Goal: Transaction & Acquisition: Purchase product/service

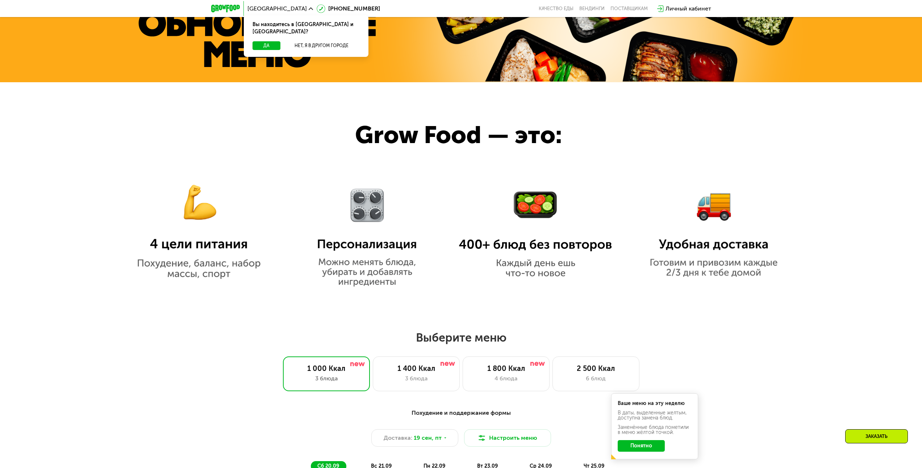
scroll to position [580, 0]
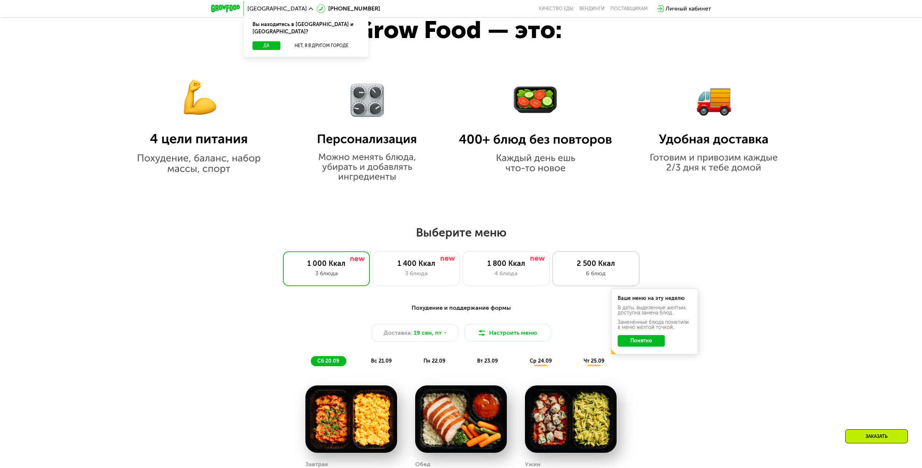
click at [584, 272] on div "6 блюд" at bounding box center [596, 273] width 72 height 9
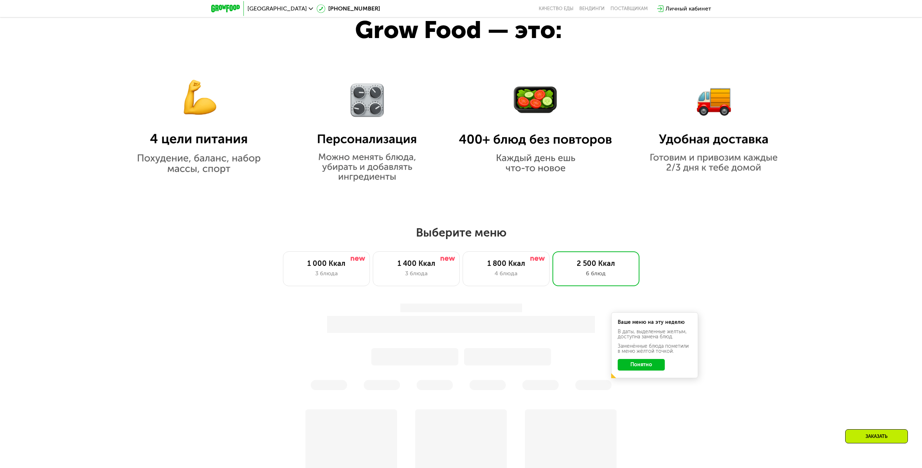
click at [608, 265] on div "2 500 Ккал" at bounding box center [596, 263] width 72 height 9
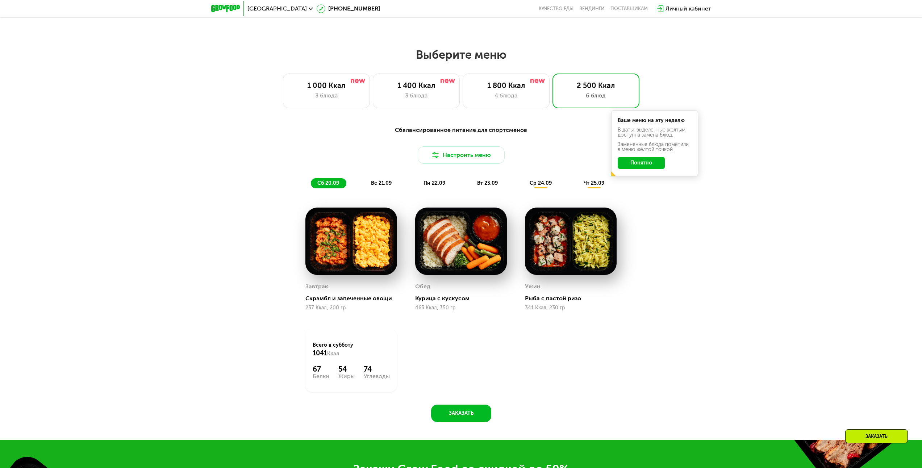
scroll to position [761, 0]
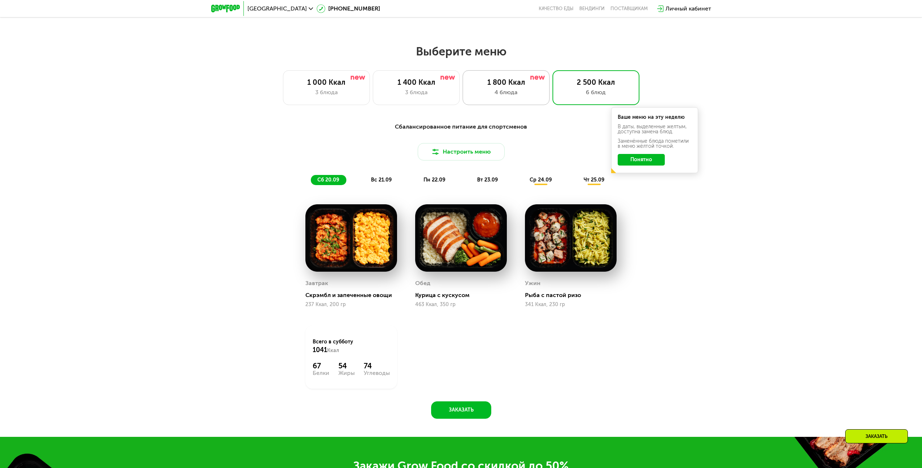
click at [532, 92] on div "4 блюда" at bounding box center [506, 92] width 72 height 9
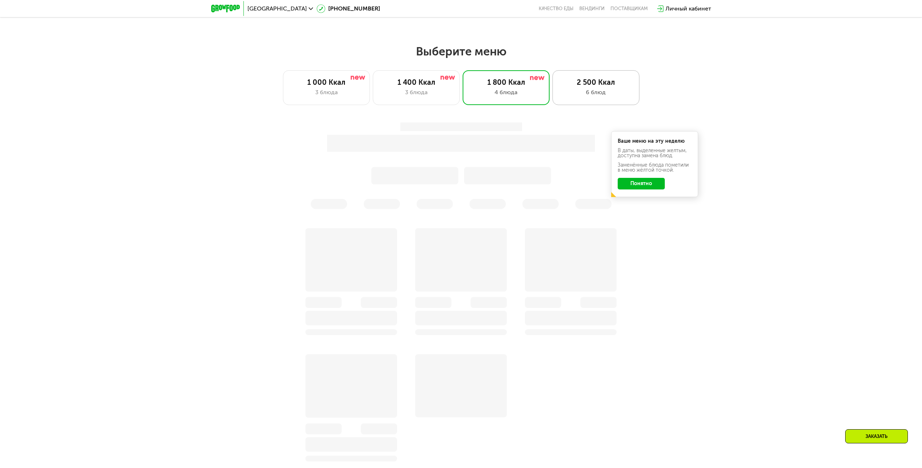
click at [585, 91] on div "6 блюд" at bounding box center [596, 92] width 72 height 9
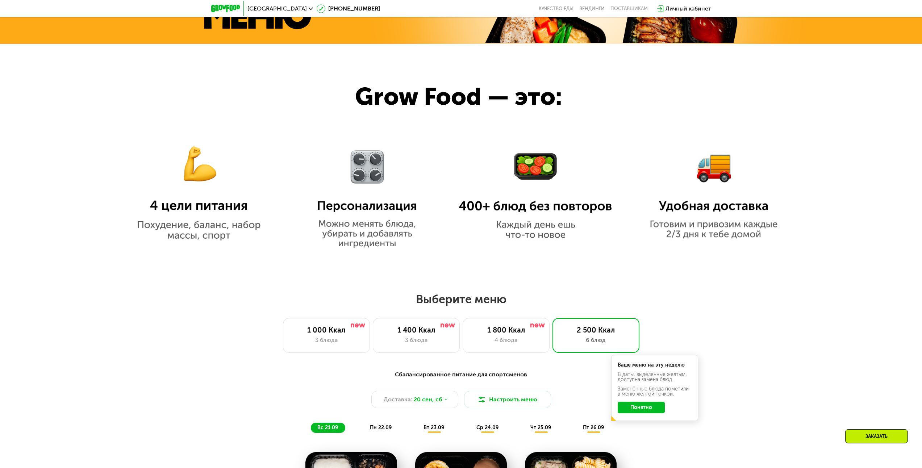
scroll to position [652, 0]
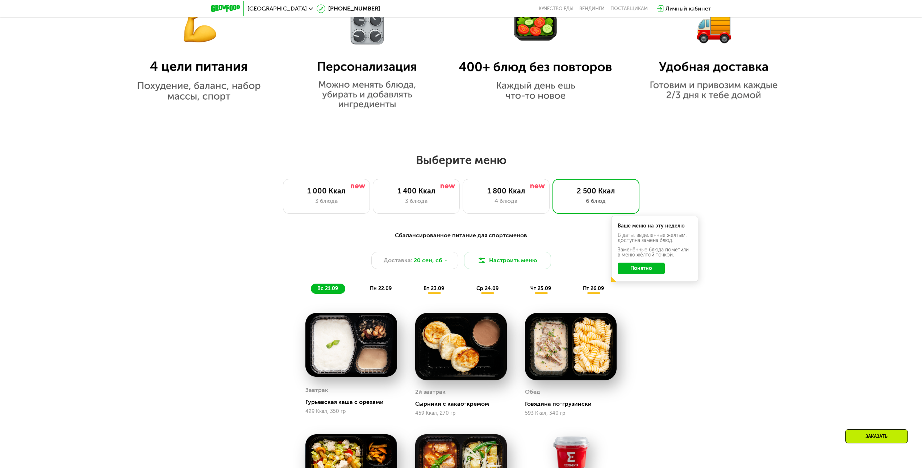
click at [645, 269] on button "Понятно" at bounding box center [641, 269] width 47 height 12
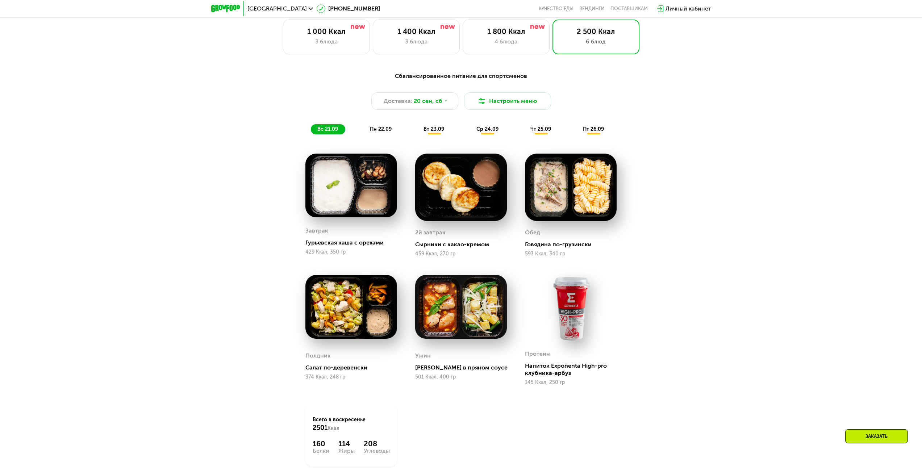
scroll to position [761, 0]
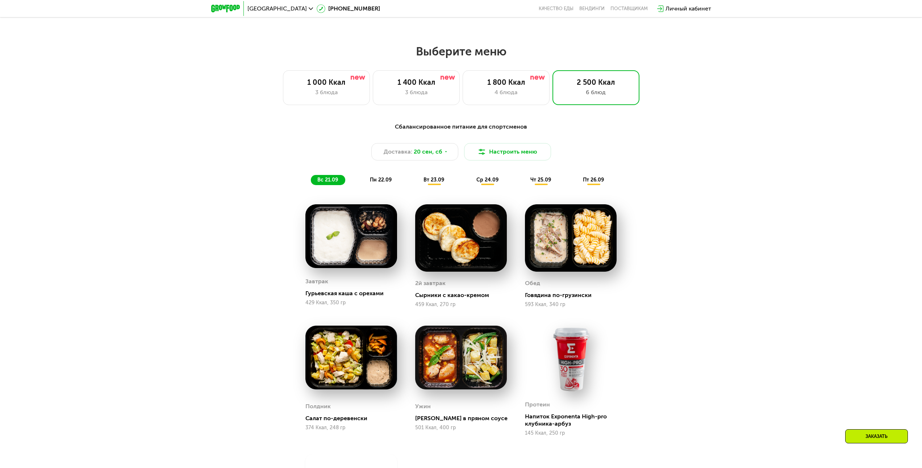
click at [357, 250] on img at bounding box center [351, 236] width 92 height 64
click at [388, 181] on span "пн 22.09" at bounding box center [381, 180] width 22 height 6
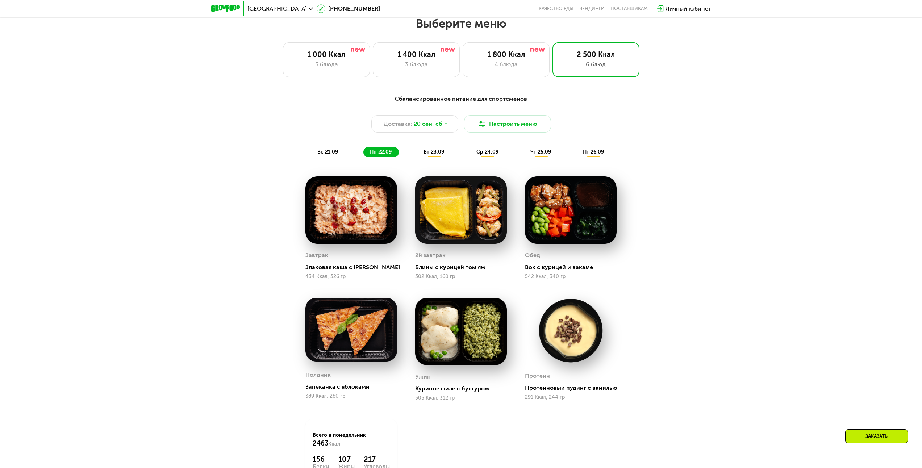
scroll to position [833, 0]
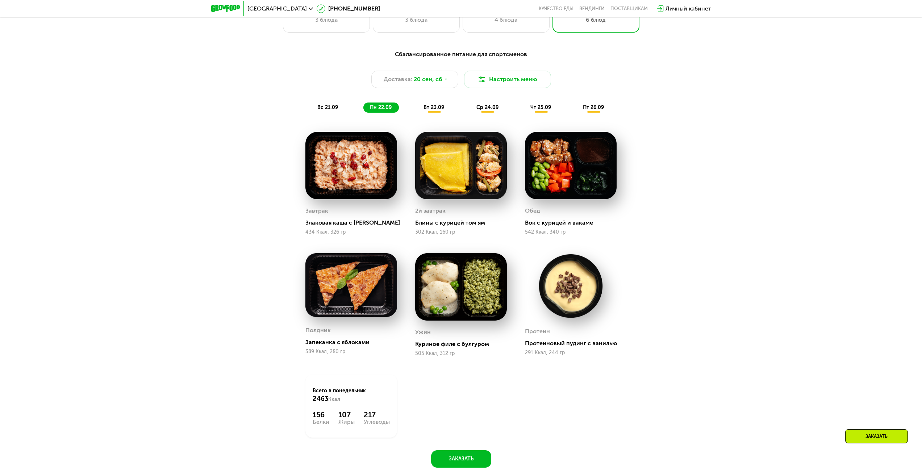
click at [426, 108] on span "вт 23.09" at bounding box center [433, 107] width 21 height 6
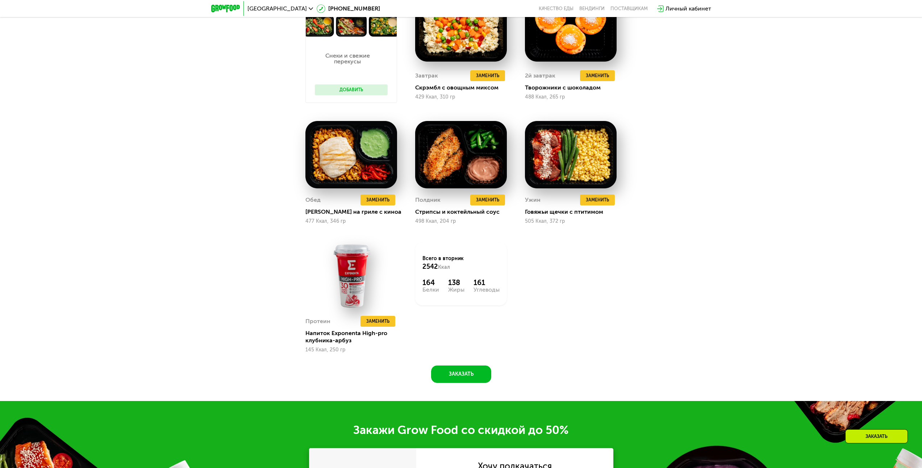
scroll to position [978, 0]
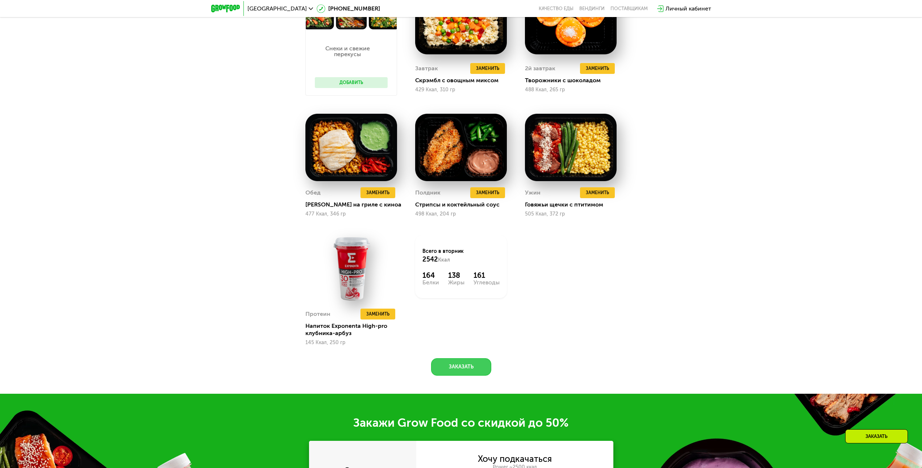
click at [467, 370] on button "Заказать" at bounding box center [461, 366] width 60 height 17
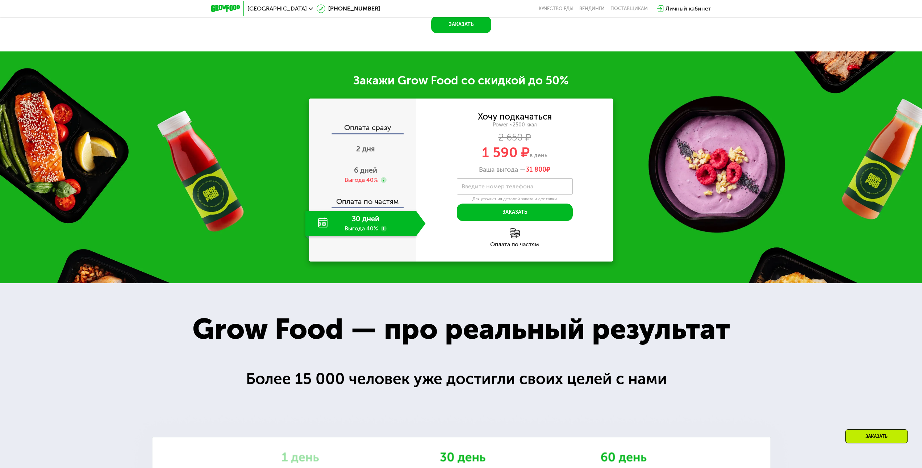
scroll to position [1374, 0]
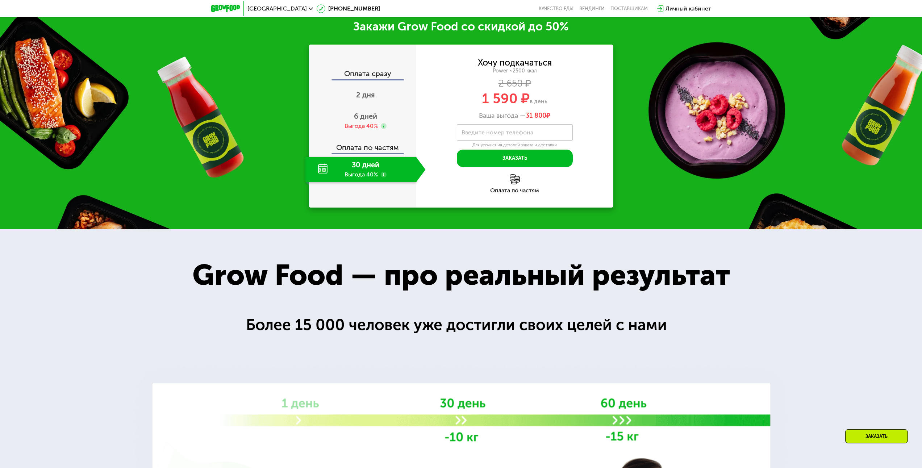
click at [359, 174] on div "30 дней Выгода 40%" at bounding box center [360, 169] width 111 height 25
click at [381, 177] on use at bounding box center [384, 175] width 6 height 6
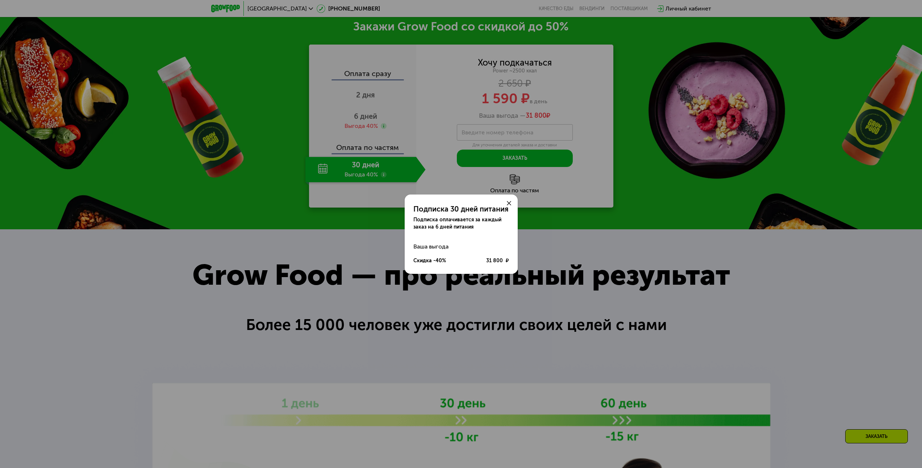
click at [508, 202] on use at bounding box center [509, 203] width 4 height 4
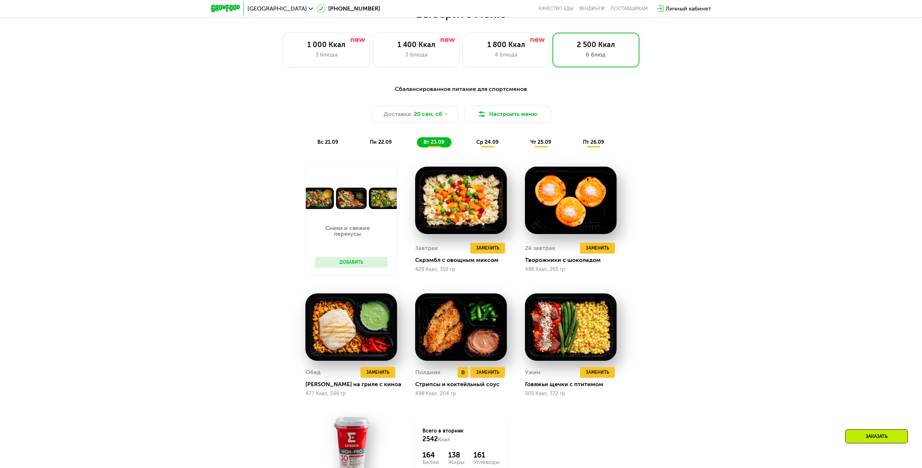
scroll to position [795, 0]
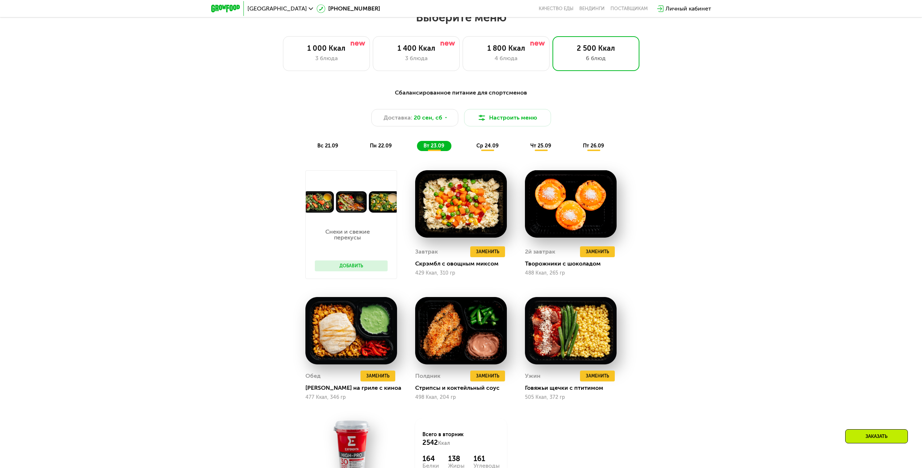
click at [486, 149] on span "ср 24.09" at bounding box center [487, 146] width 22 height 6
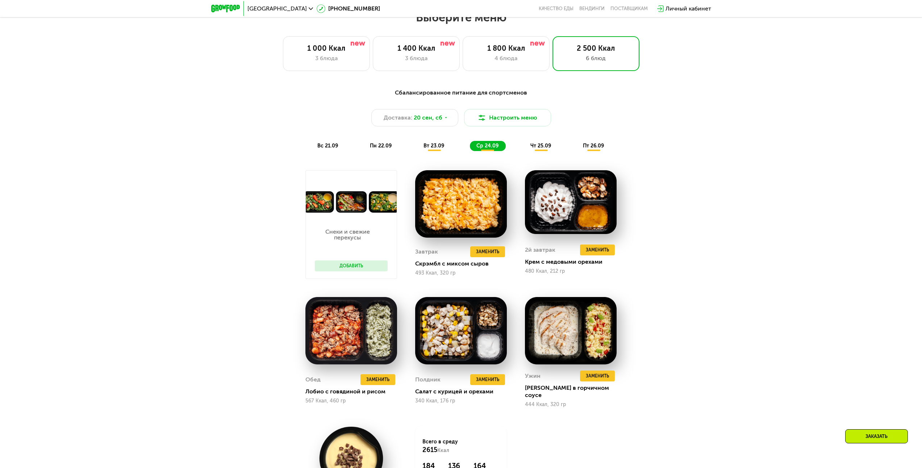
click at [724, 278] on div "Сбалансированное питание для спортсменов Доставка: [DATE] Настроить меню вс 21.…" at bounding box center [461, 326] width 922 height 497
click at [676, 245] on div "Сбалансированное питание для спортсменов Доставка: [DATE] Настроить меню вс 21.…" at bounding box center [461, 320] width 446 height 473
